Goal: Task Accomplishment & Management: Use online tool/utility

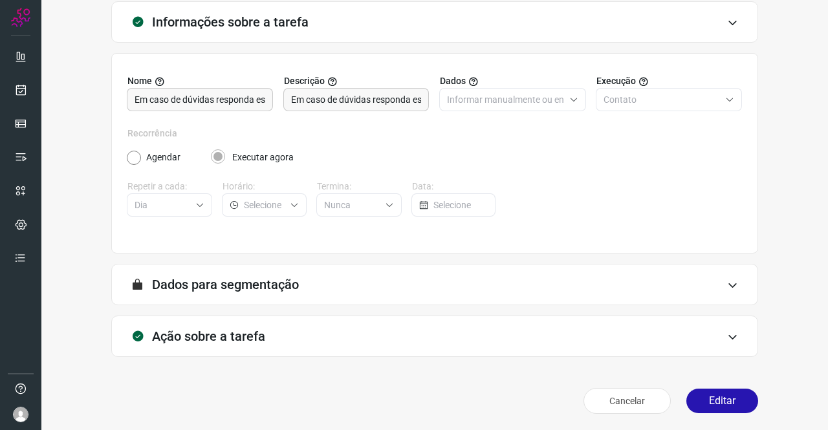
scroll to position [74, 0]
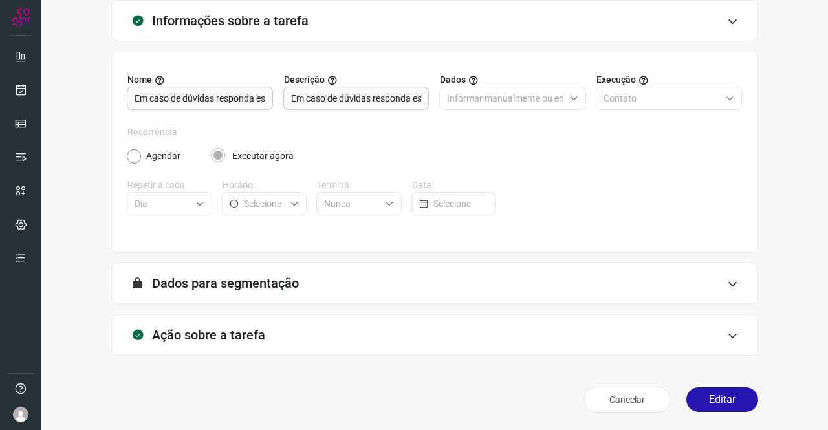
click at [294, 329] on div "Ação sobre a tarefa" at bounding box center [434, 334] width 647 height 41
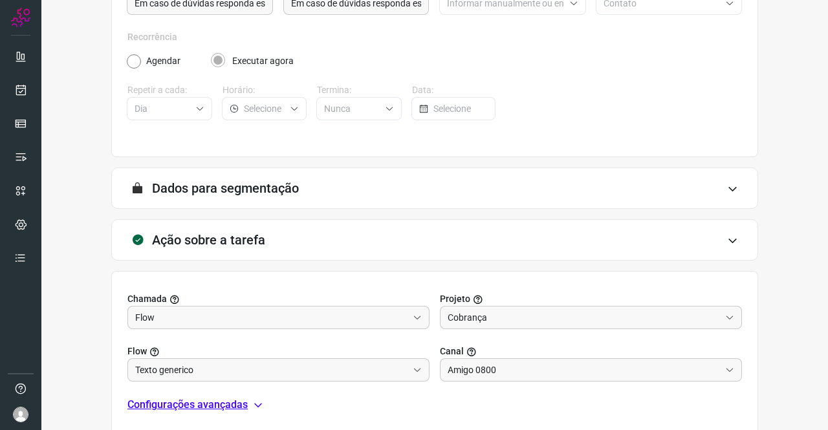
scroll to position [279, 0]
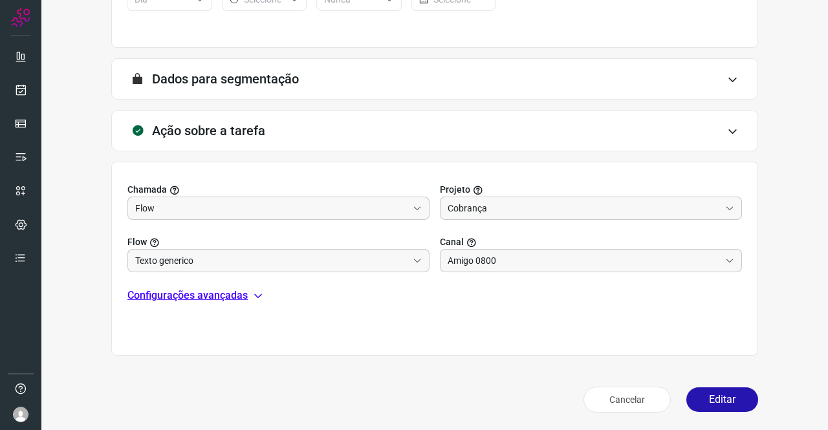
click at [206, 296] on p "Configurações avançadas" at bounding box center [187, 296] width 120 height 16
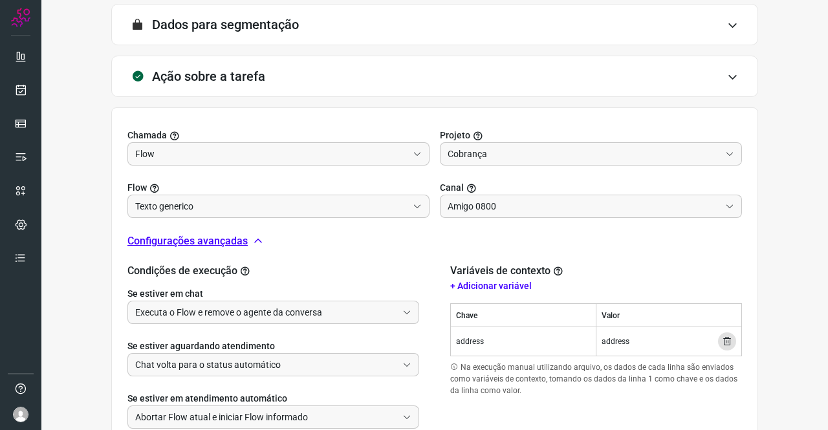
scroll to position [408, 0]
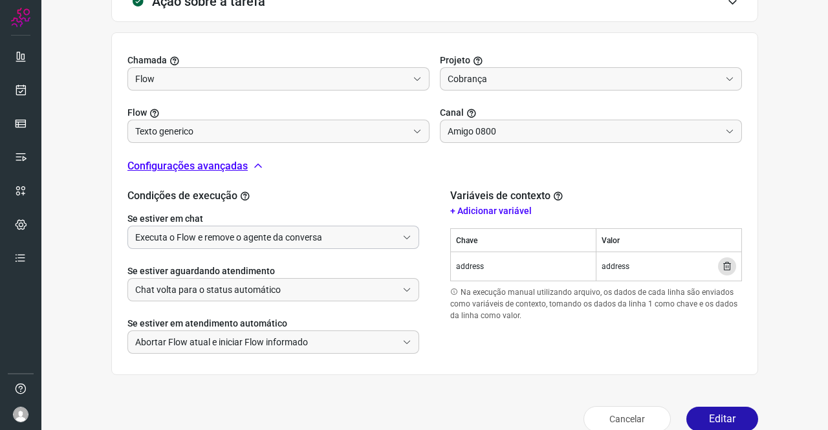
click at [243, 239] on input "Executa o Flow e remove o agente da conversa" at bounding box center [266, 237] width 262 height 22
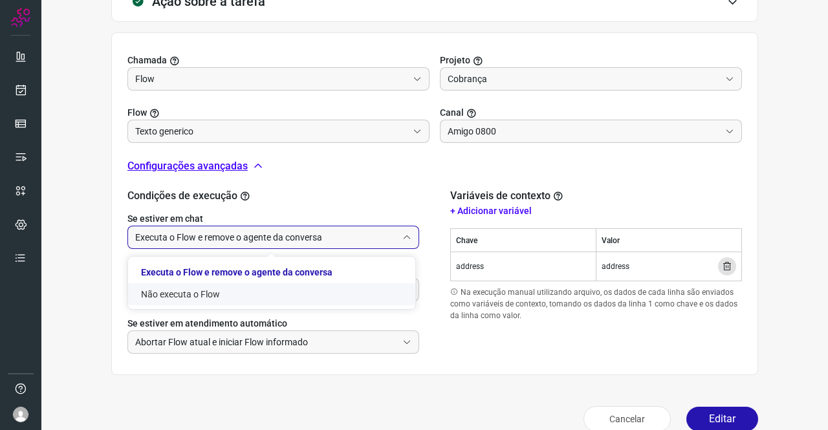
click at [211, 292] on li "Não executa o Flow" at bounding box center [271, 294] width 287 height 22
type input "Não executa o Flow"
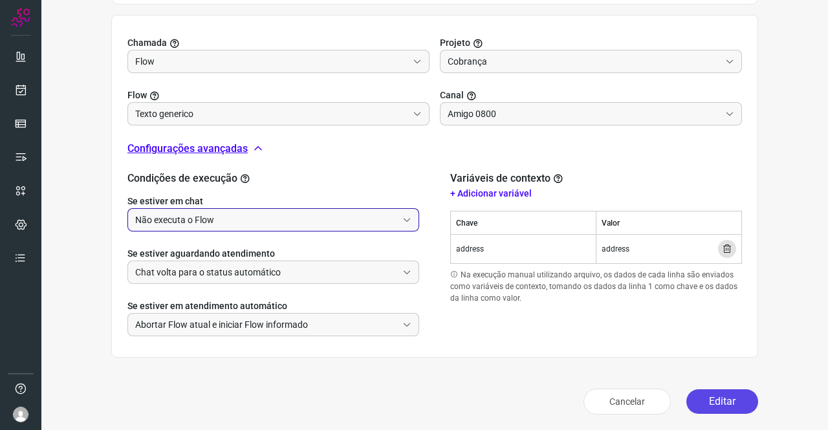
scroll to position [427, 0]
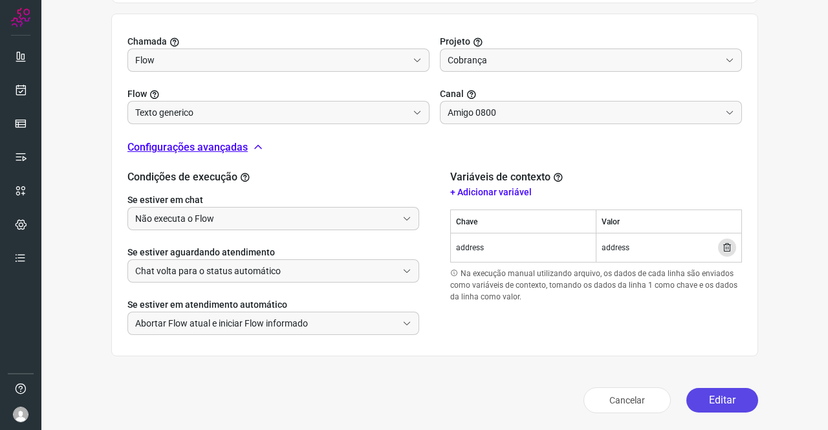
click at [726, 404] on button "Editar" at bounding box center [722, 400] width 72 height 25
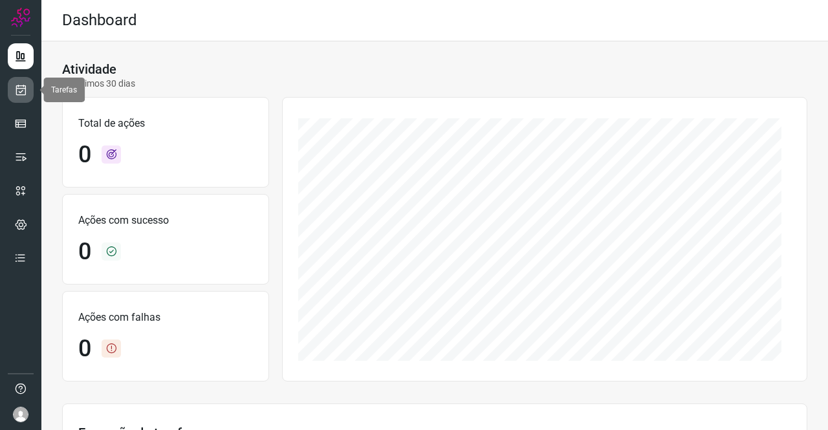
click at [21, 87] on icon at bounding box center [21, 89] width 14 height 13
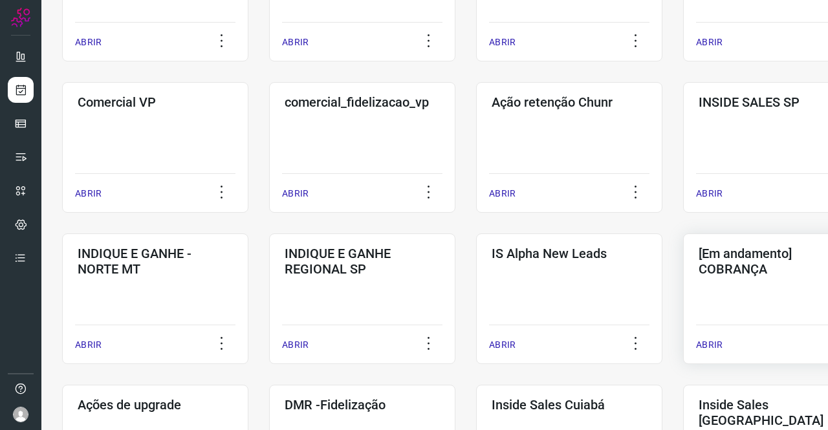
click at [751, 257] on h3 "[Em andamento] COBRANÇA" at bounding box center [775, 261] width 155 height 31
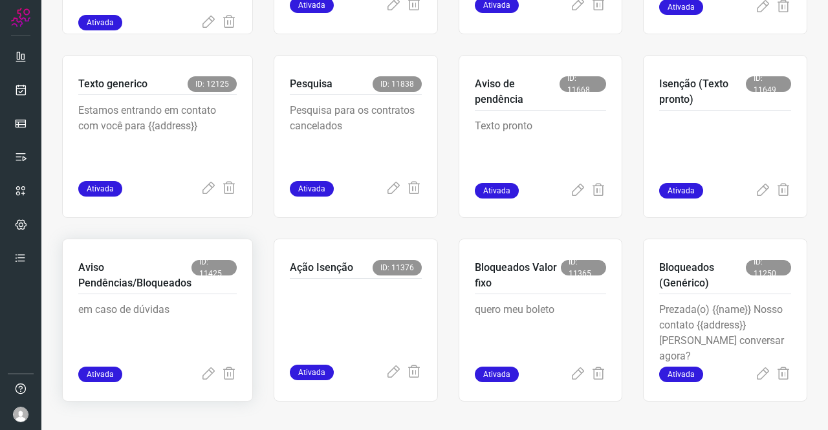
scroll to position [786, 0]
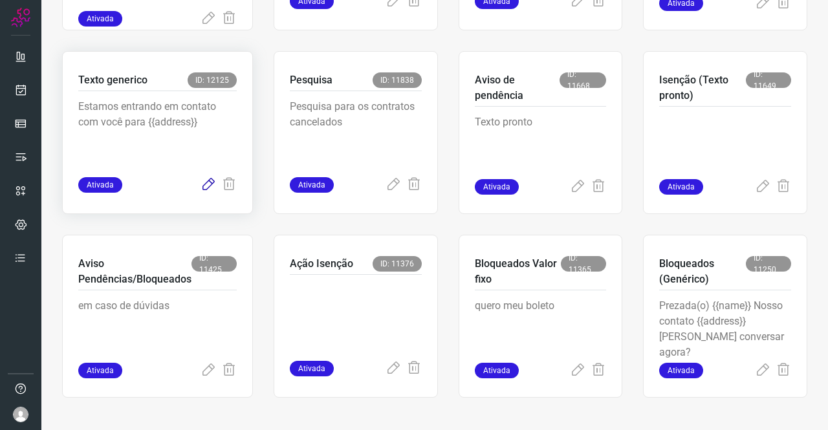
click at [208, 182] on icon at bounding box center [208, 185] width 16 height 16
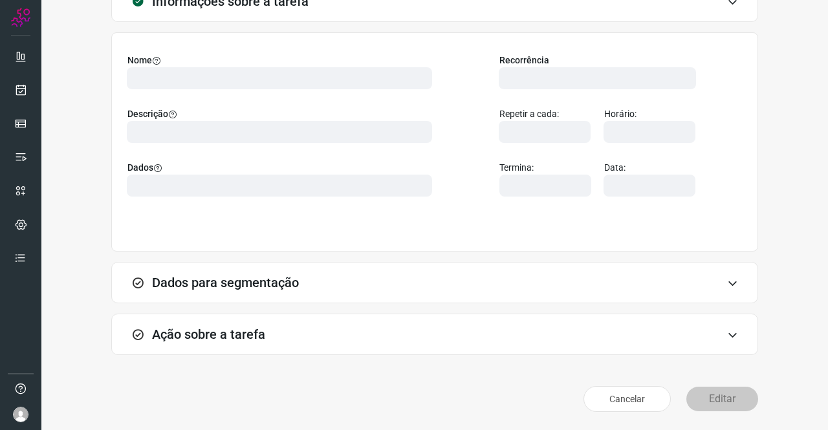
scroll to position [74, 0]
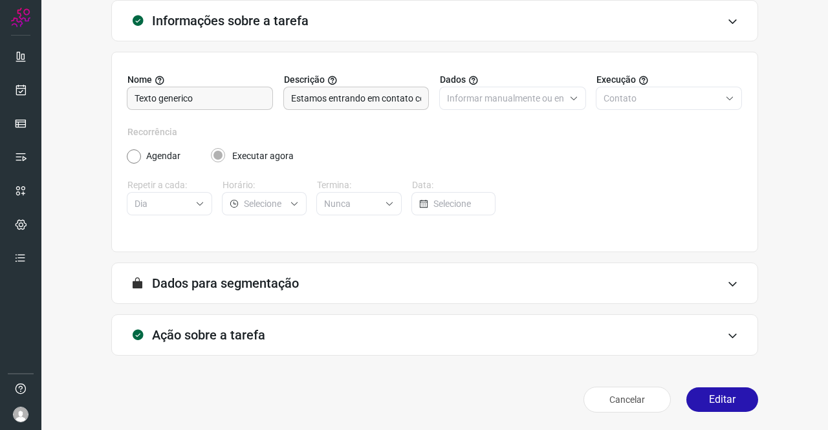
type input "Cobrança"
type input "Texto generico"
type input "Amigo 0800"
click at [221, 323] on div "Ação sobre a tarefa" at bounding box center [434, 334] width 647 height 41
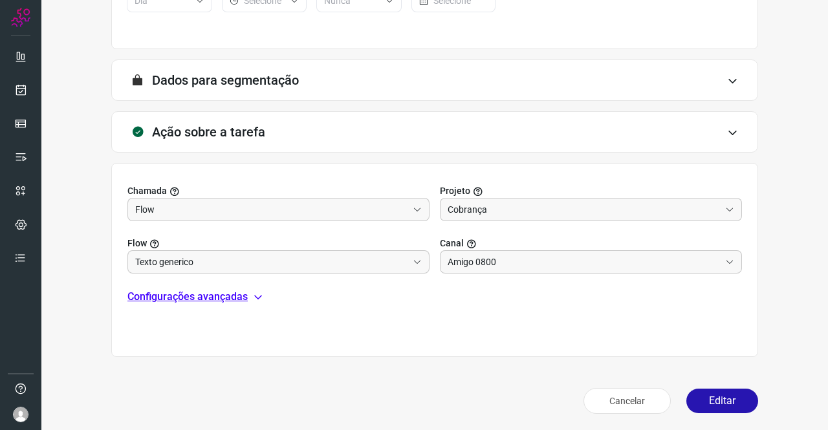
scroll to position [279, 0]
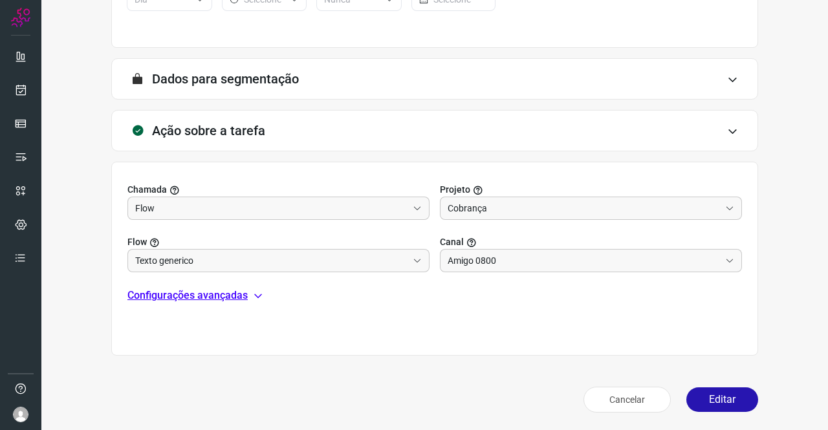
click at [207, 303] on div "Chamada Flow Projeto Cobrança Flow Texto generico Canal Amigo 0800 Configuraçõe…" at bounding box center [434, 259] width 647 height 194
click at [207, 299] on p "Configurações avançadas" at bounding box center [187, 296] width 120 height 16
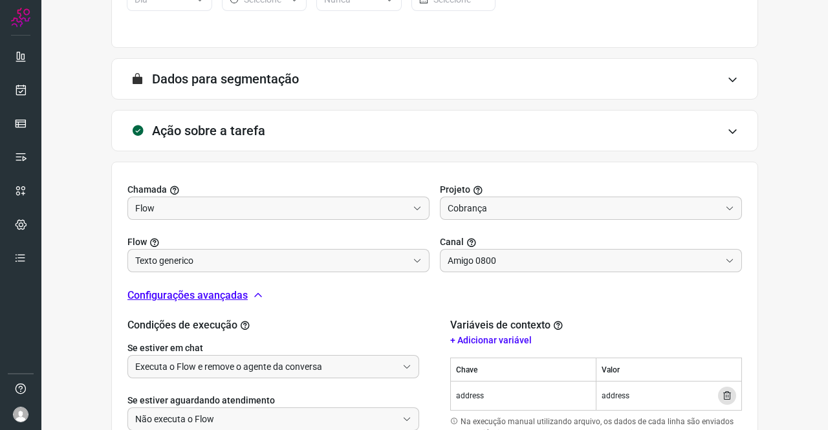
scroll to position [408, 0]
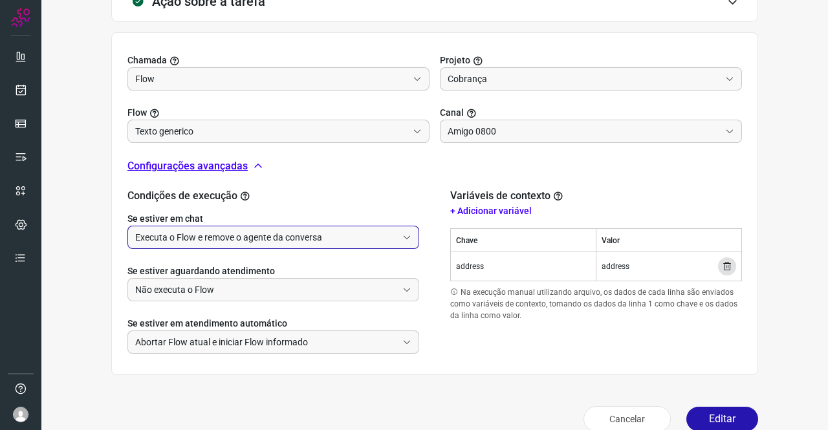
click at [213, 240] on input "Executa o Flow e remove o agente da conversa" at bounding box center [266, 237] width 262 height 22
click at [194, 294] on li "Não executa o Flow" at bounding box center [271, 294] width 287 height 22
type input "Não executa o Flow"
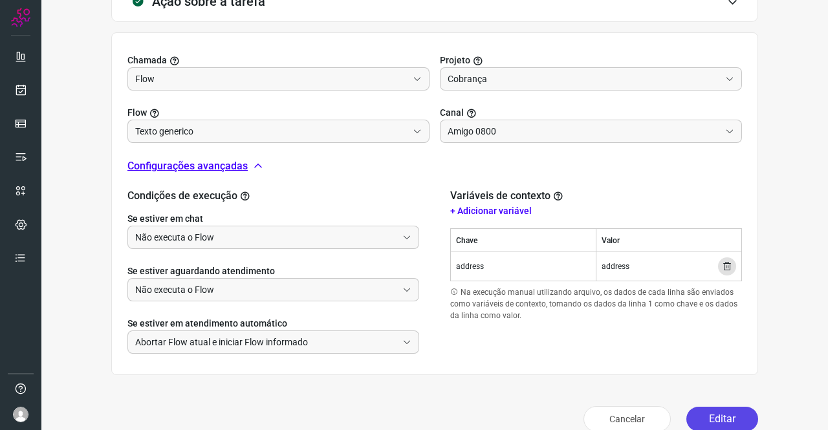
click at [713, 416] on button "Editar" at bounding box center [722, 419] width 72 height 25
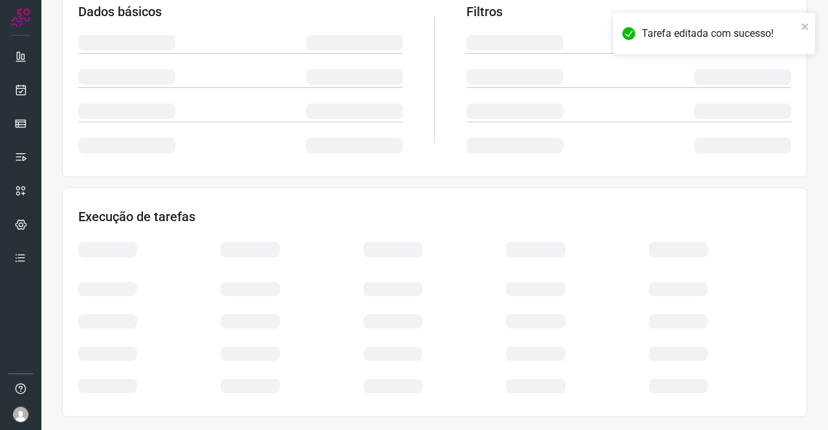
scroll to position [235, 0]
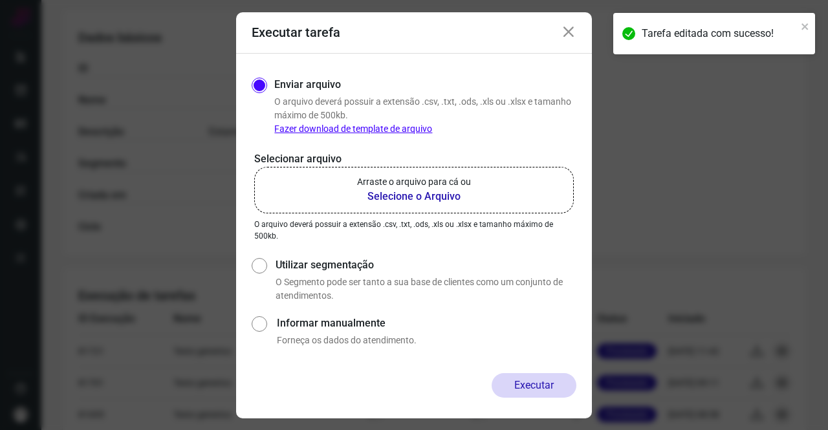
click at [435, 189] on b "Selecione o Arquivo" at bounding box center [414, 197] width 114 height 16
click at [0, 0] on input "Arraste o arquivo para cá ou Selecione o Arquivo" at bounding box center [0, 0] width 0 height 0
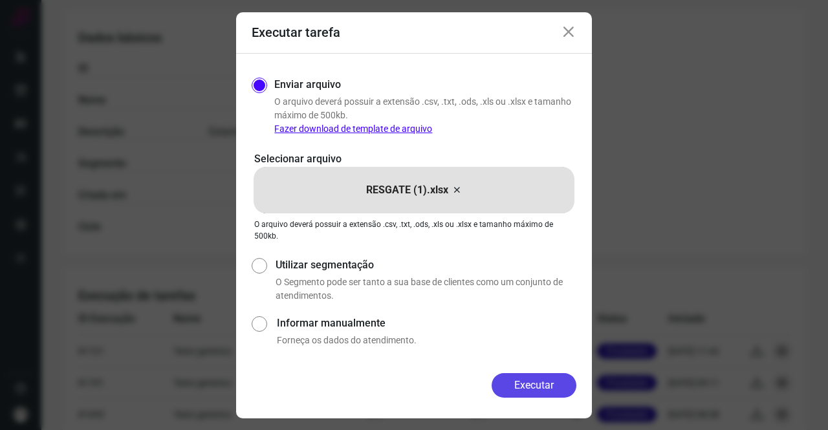
click at [550, 387] on button "Executar" at bounding box center [533, 385] width 85 height 25
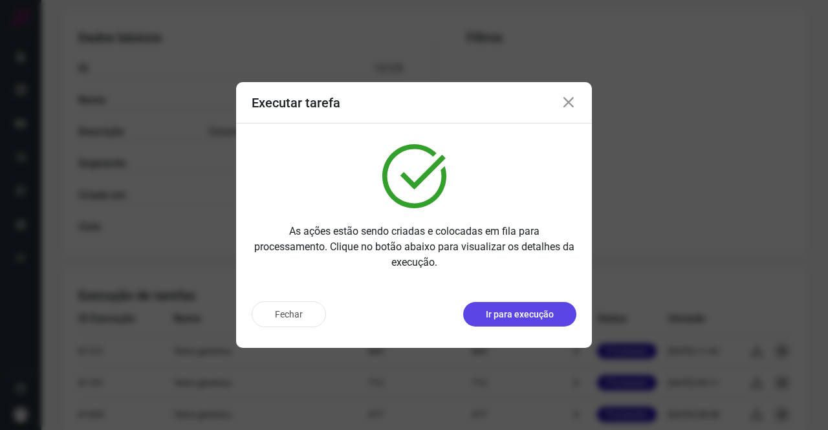
click at [487, 306] on button "Ir para execução" at bounding box center [519, 314] width 113 height 25
